Goal: Transaction & Acquisition: Purchase product/service

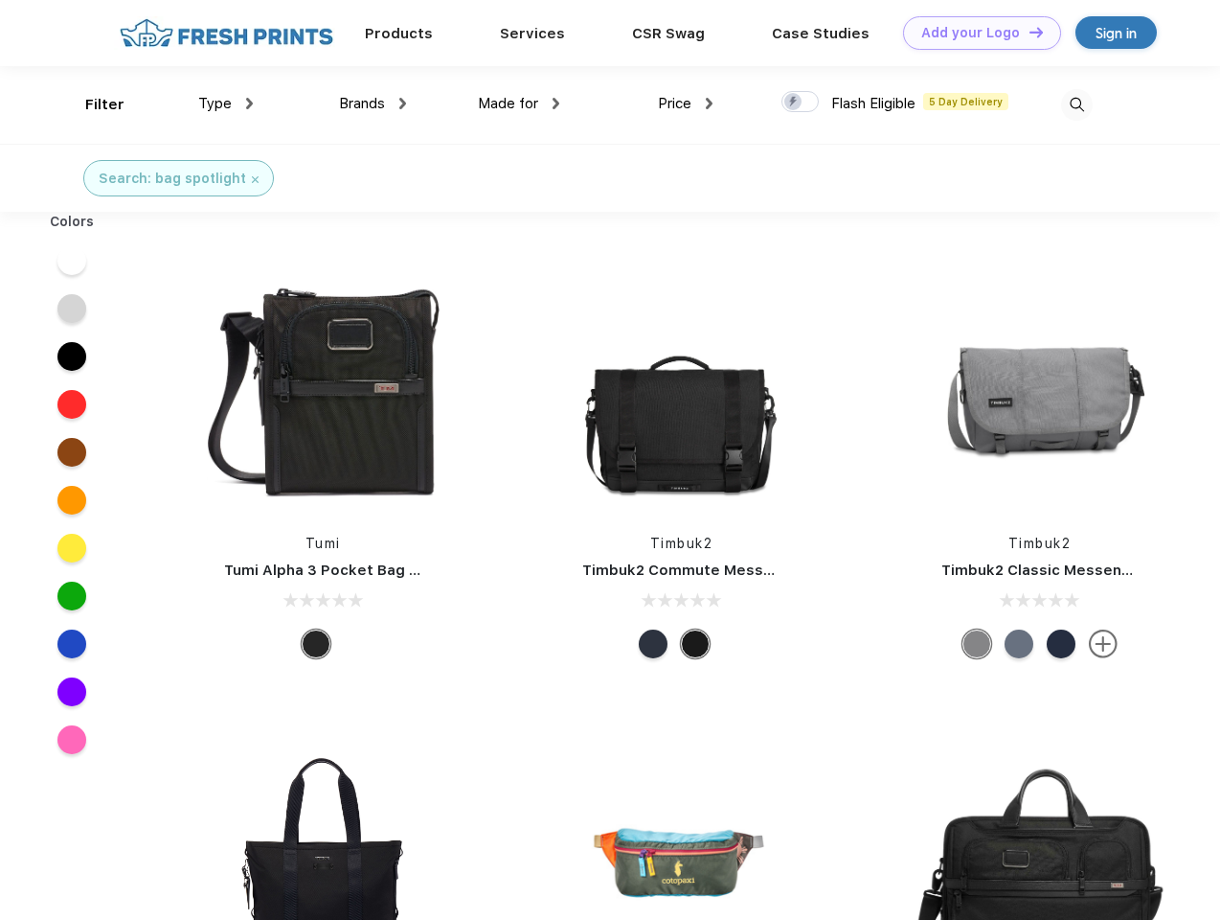
scroll to position [1, 0]
click at [975, 33] on link "Add your Logo Design Tool" at bounding box center [982, 33] width 158 height 34
click at [0, 0] on div "Design Tool" at bounding box center [0, 0] width 0 height 0
click at [1028, 32] on link "Add your Logo Design Tool" at bounding box center [982, 33] width 158 height 34
click at [92, 104] on div "Filter" at bounding box center [104, 105] width 39 height 22
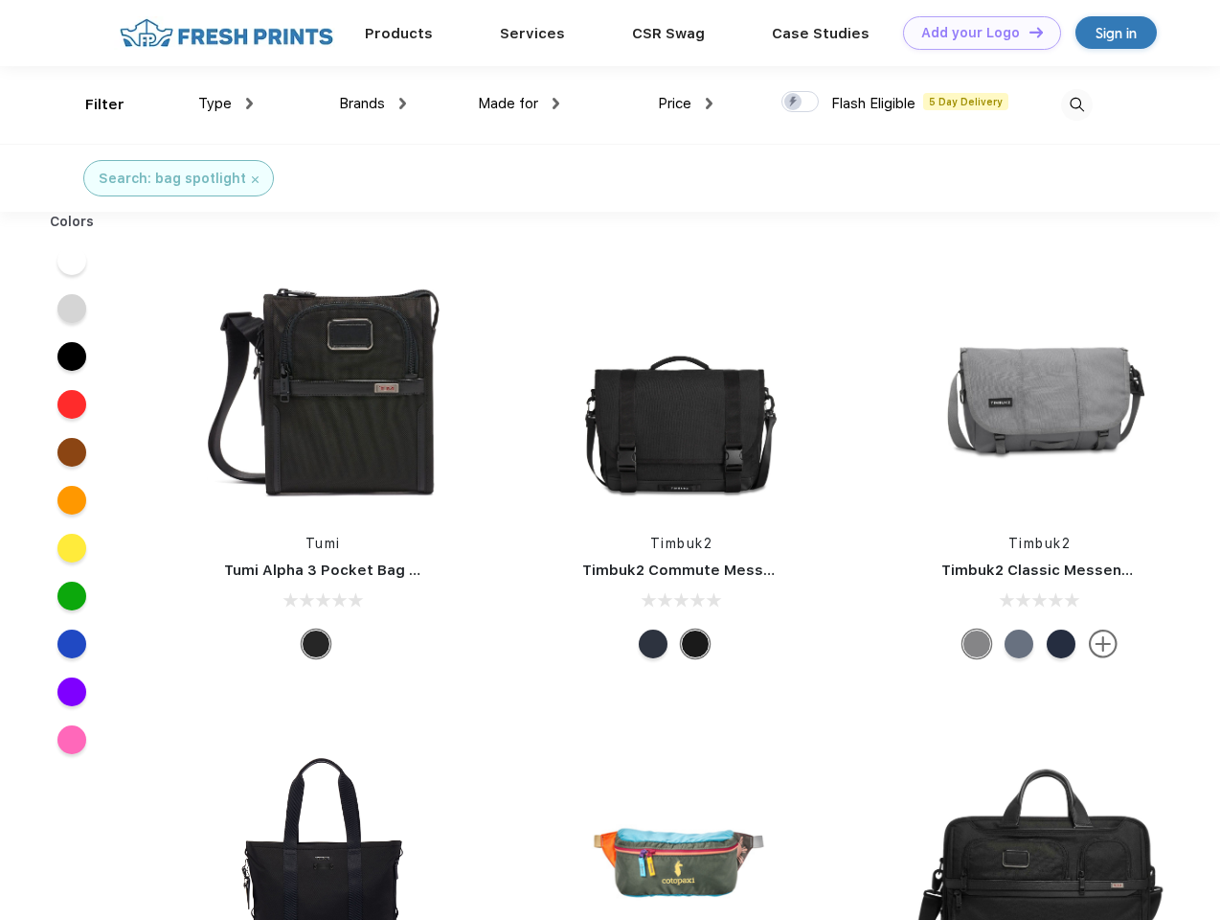
click at [226, 103] on span "Type" at bounding box center [215, 103] width 34 height 17
click at [373, 103] on span "Brands" at bounding box center [362, 103] width 46 height 17
click at [519, 103] on span "Made for" at bounding box center [508, 103] width 60 height 17
click at [686, 103] on span "Price" at bounding box center [675, 103] width 34 height 17
click at [801, 103] on div at bounding box center [800, 101] width 37 height 21
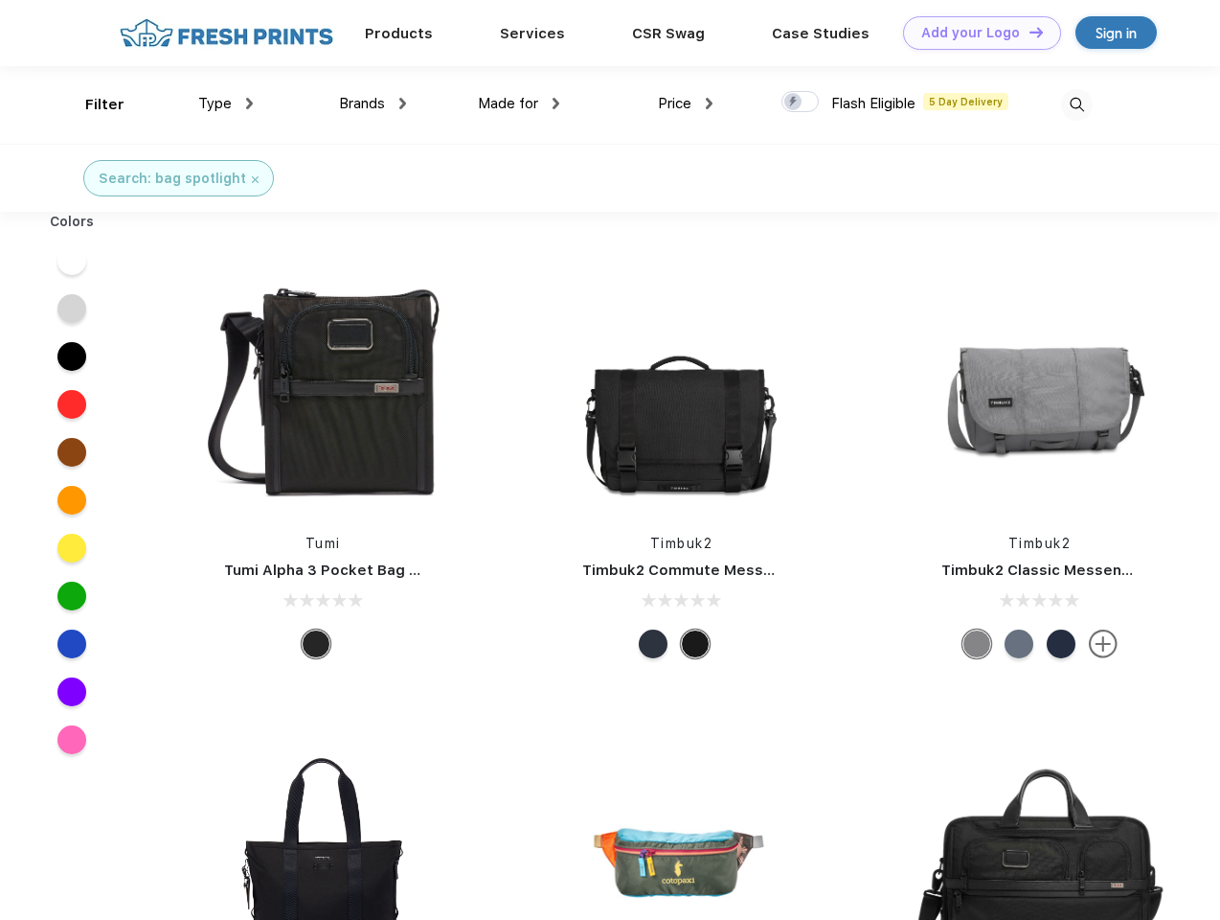
click at [794, 103] on input "checkbox" at bounding box center [788, 96] width 12 height 12
click at [1077, 104] on img at bounding box center [1077, 105] width 32 height 32
